Goal: Transaction & Acquisition: Purchase product/service

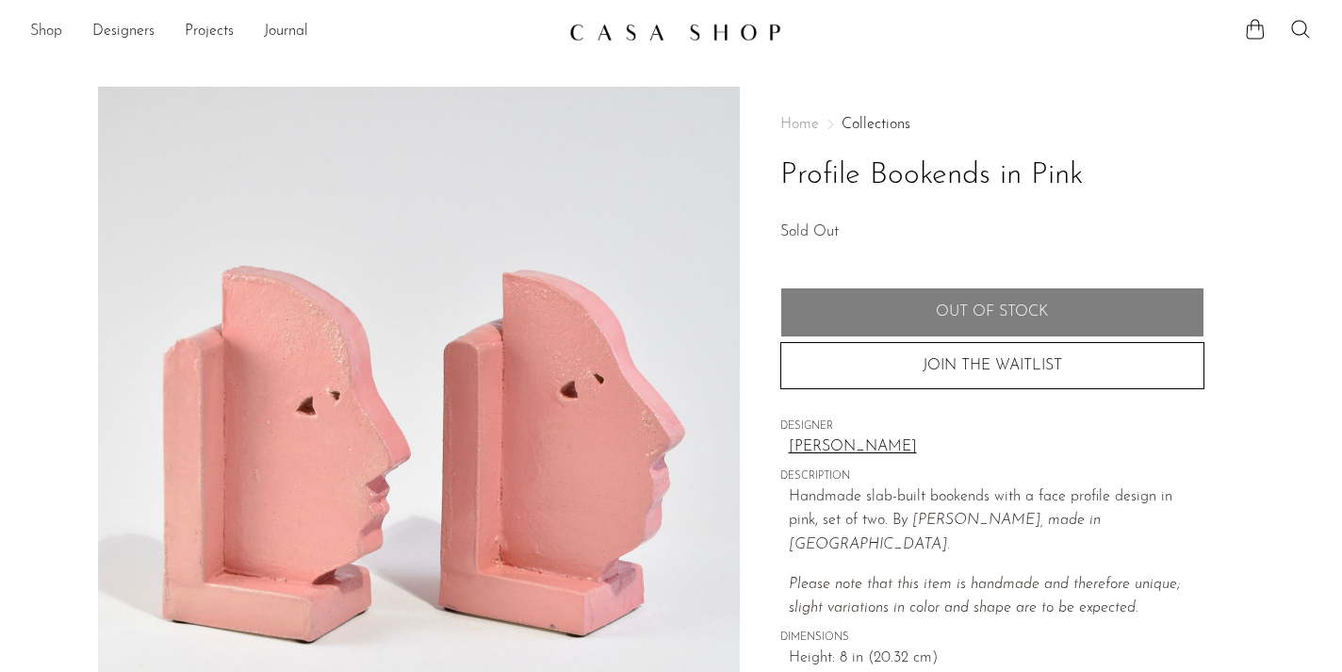
click at [37, 28] on link "Shop" at bounding box center [46, 32] width 32 height 24
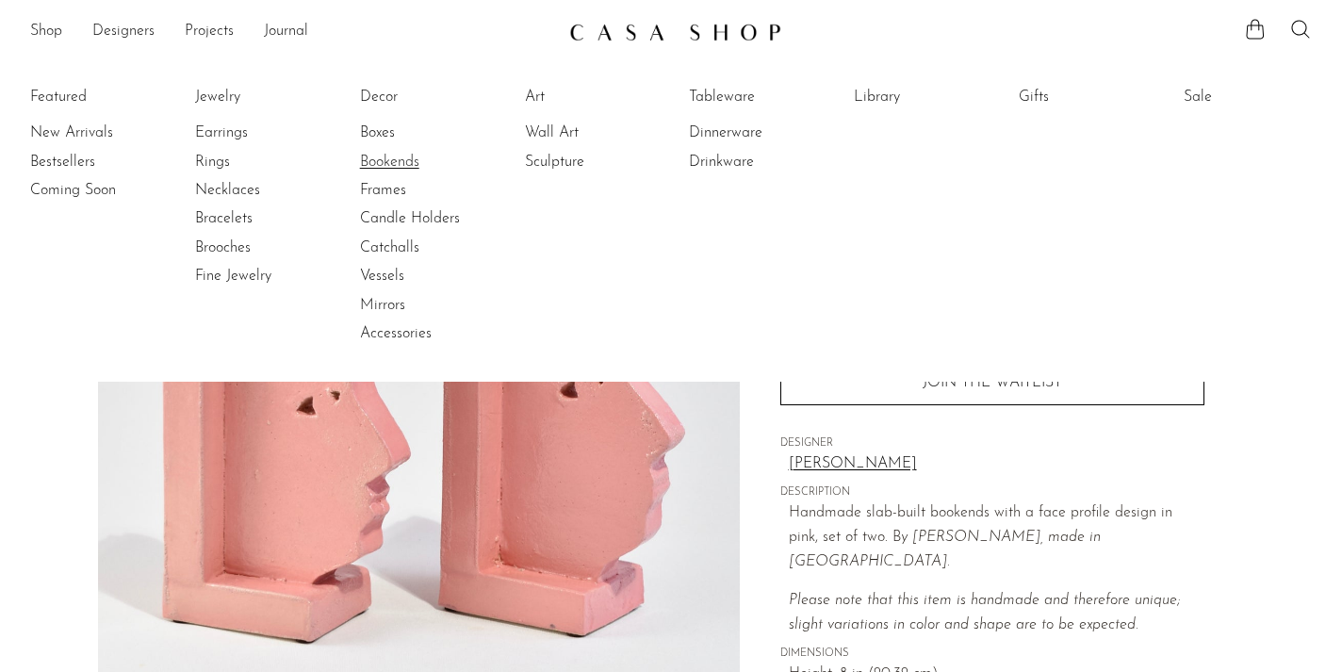
click at [399, 157] on link "Bookends" at bounding box center [430, 162] width 141 height 21
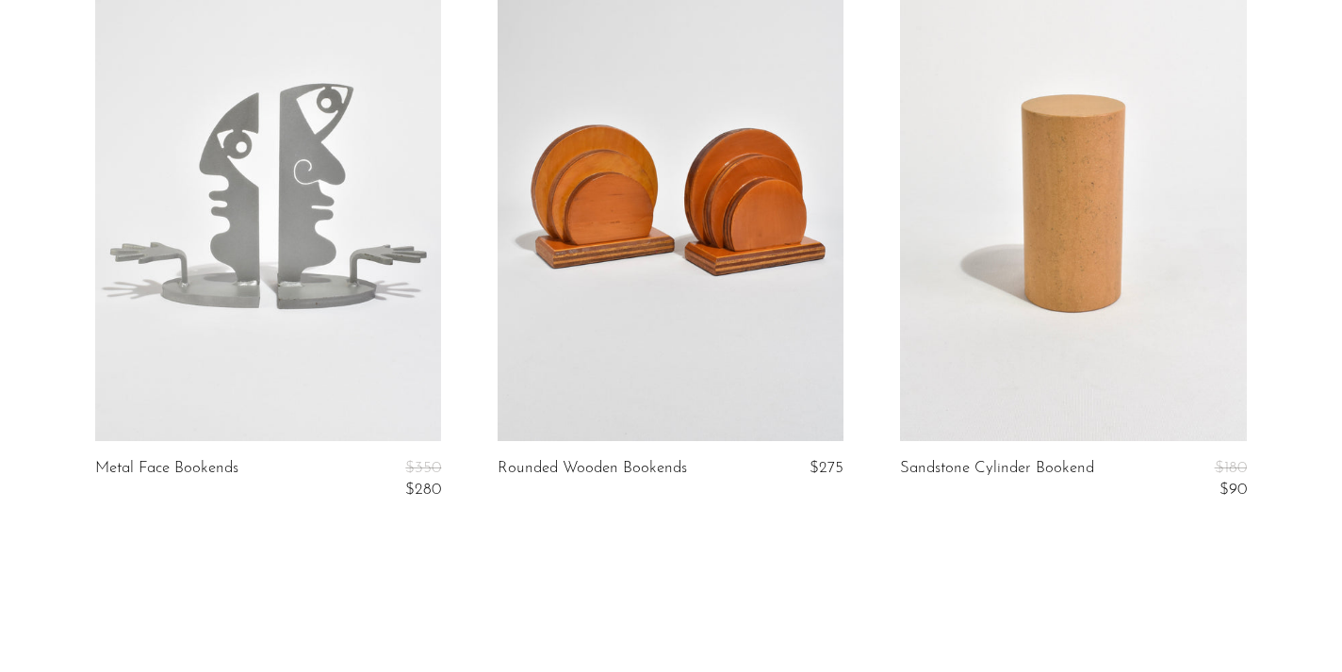
scroll to position [1371, 0]
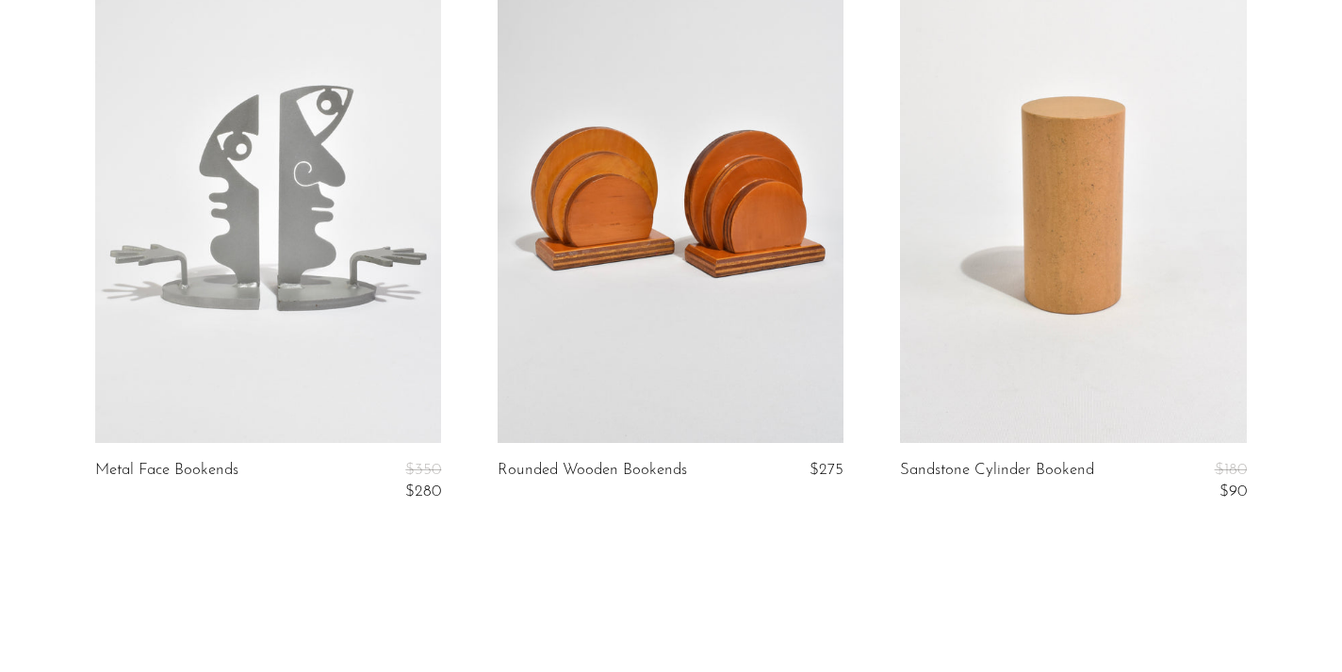
click at [1135, 229] on link at bounding box center [1073, 201] width 346 height 484
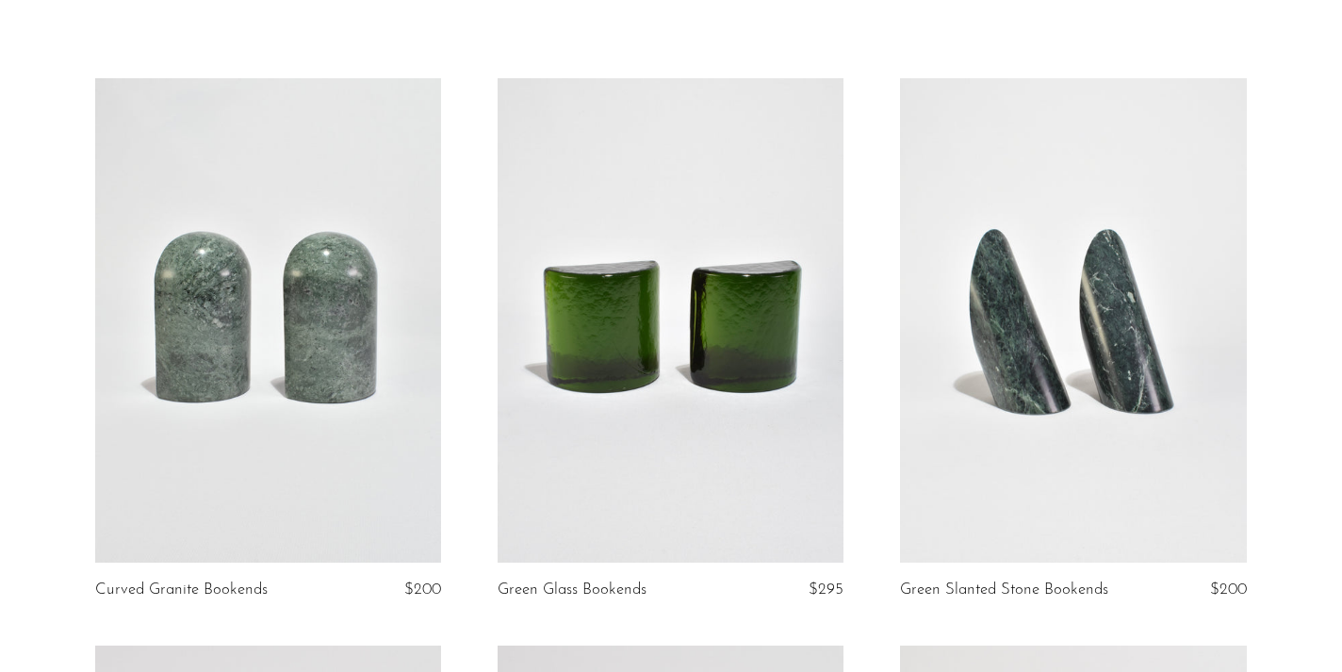
scroll to position [0, 0]
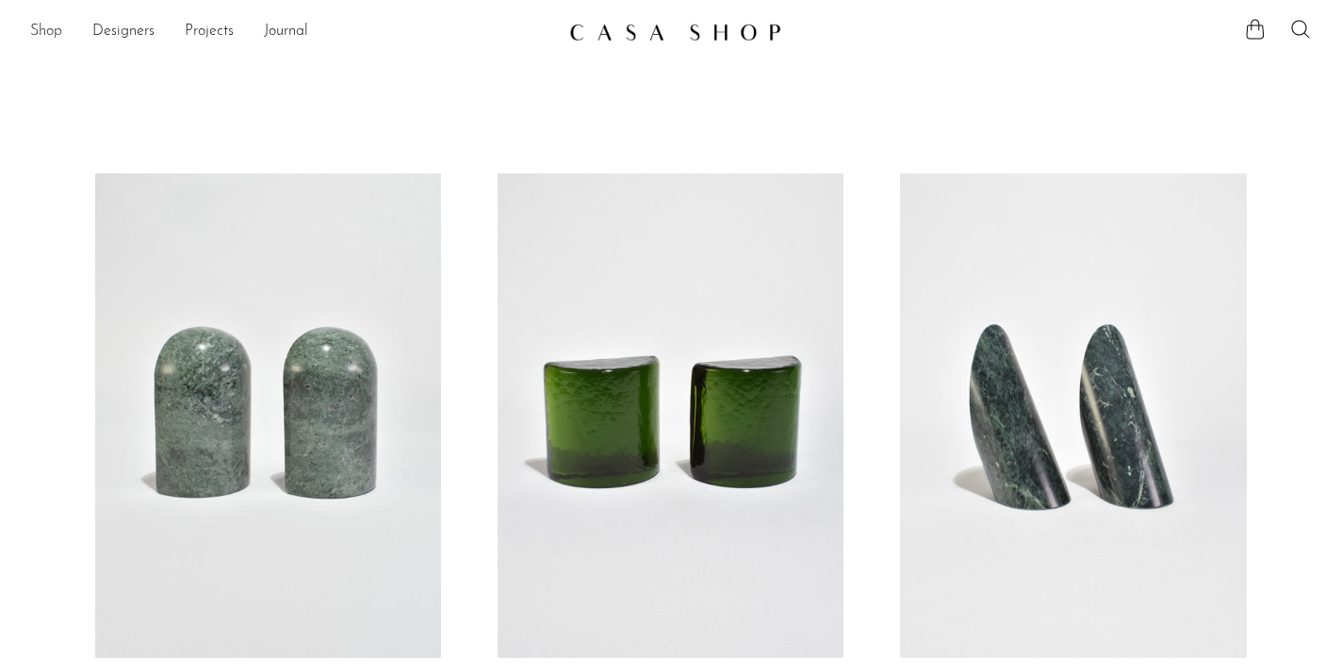
click at [47, 36] on link "Shop" at bounding box center [46, 32] width 32 height 24
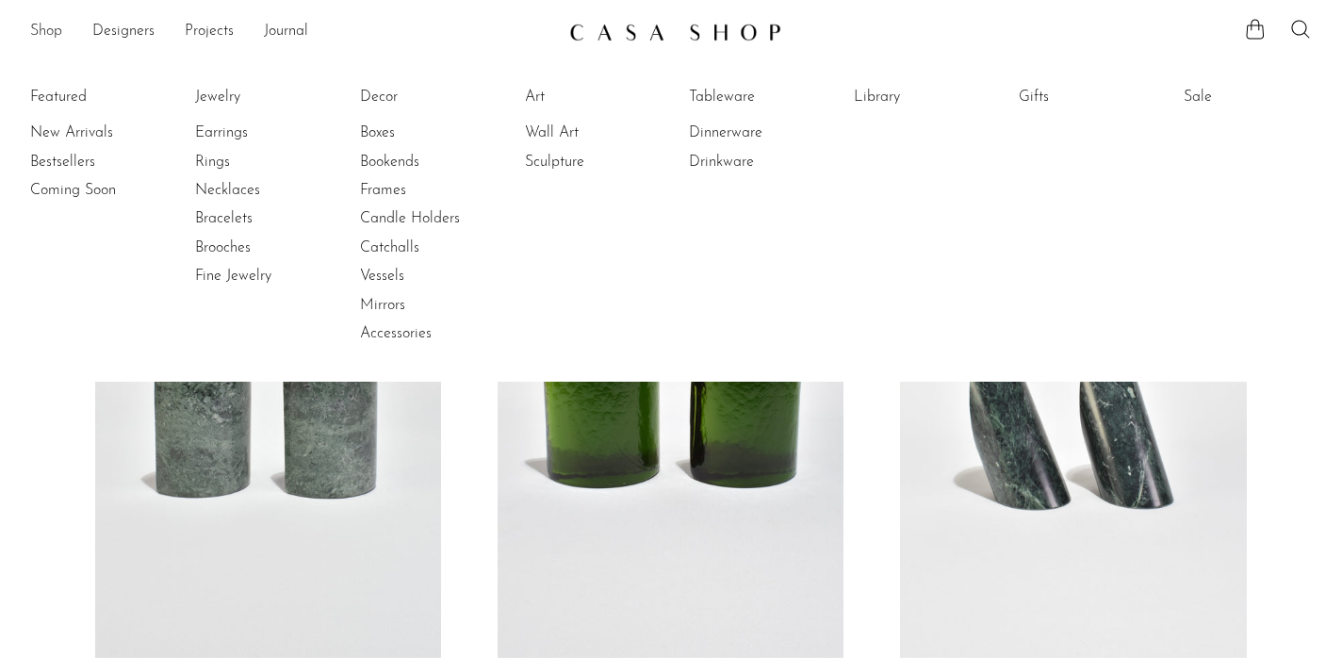
click at [49, 36] on link "Shop" at bounding box center [46, 32] width 32 height 24
click at [103, 28] on link "Designers" at bounding box center [123, 32] width 62 height 24
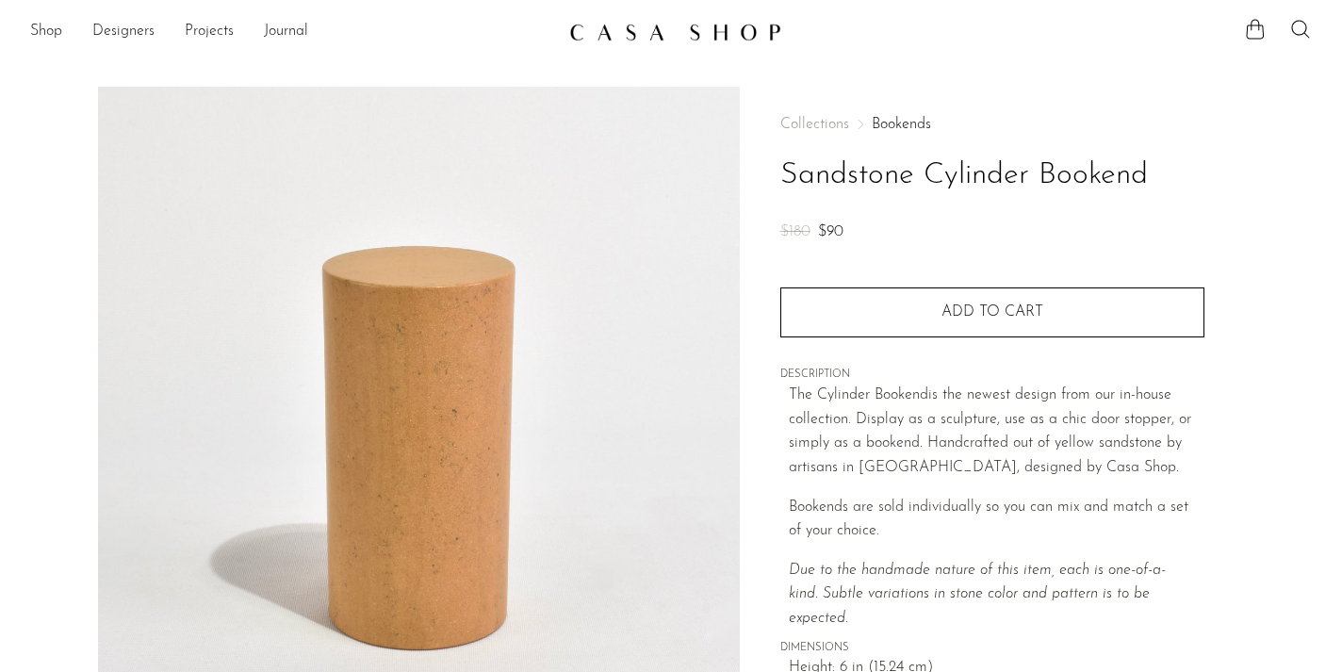
scroll to position [555, 0]
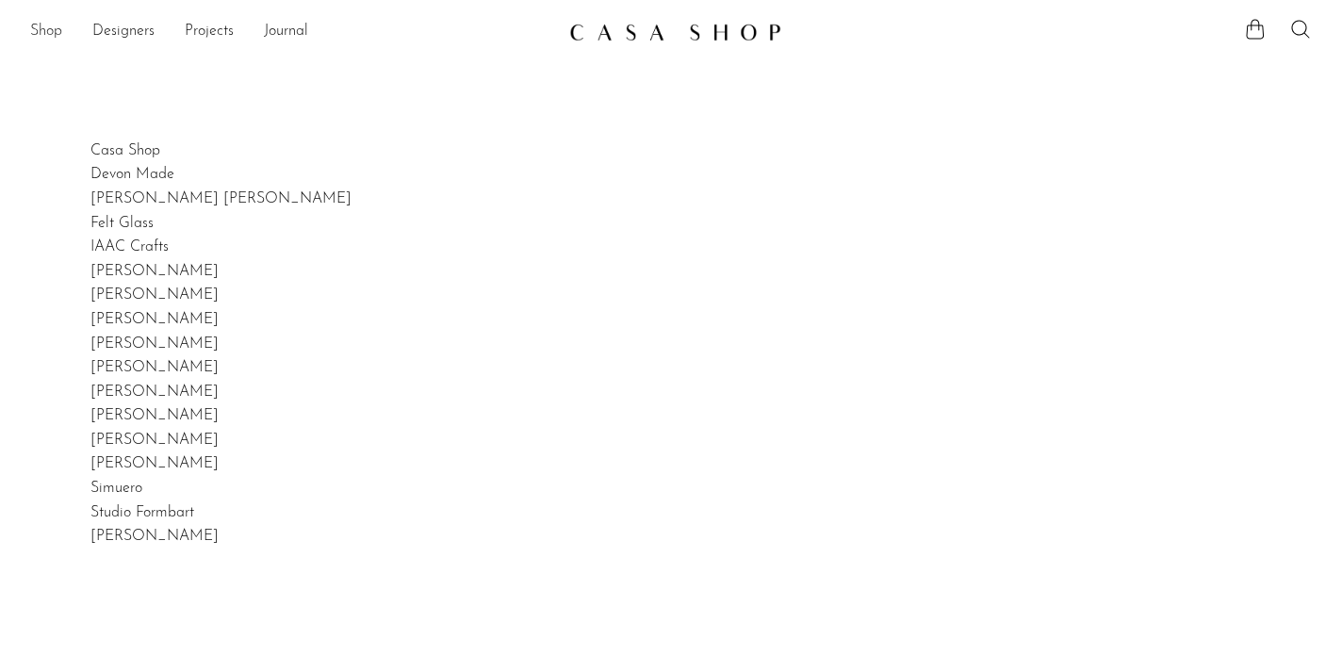
click at [57, 28] on link "Shop" at bounding box center [46, 32] width 32 height 24
